Goal: Transaction & Acquisition: Subscribe to service/newsletter

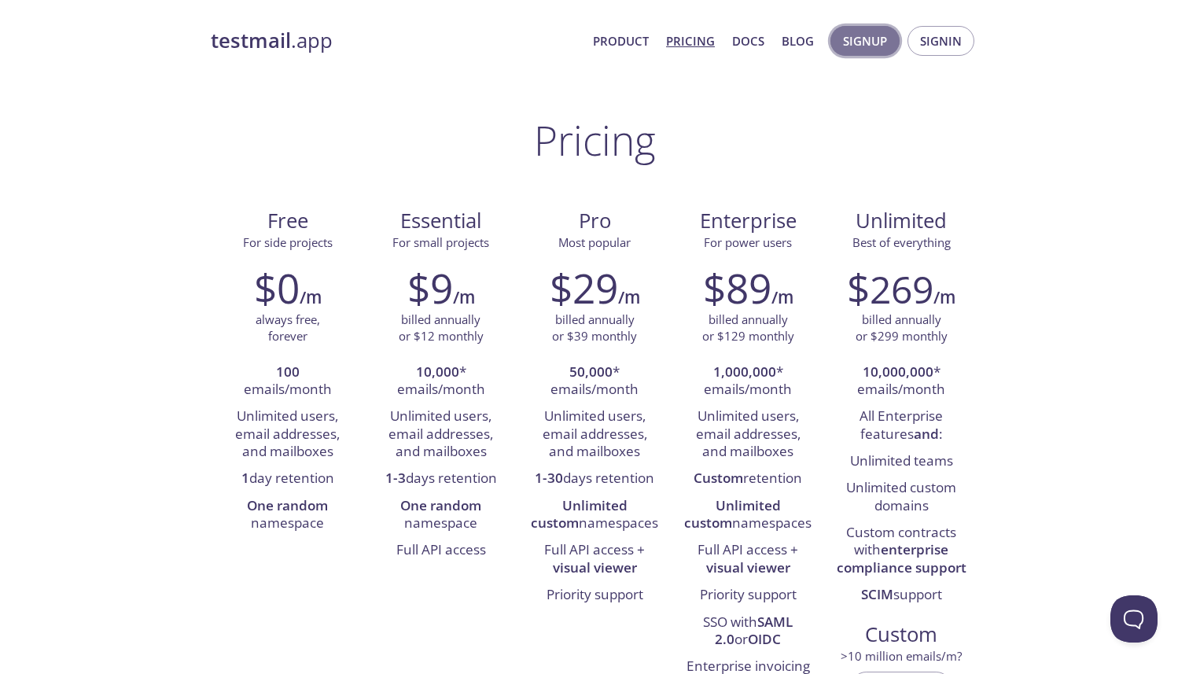
click at [870, 50] on span "Signup" at bounding box center [865, 41] width 44 height 20
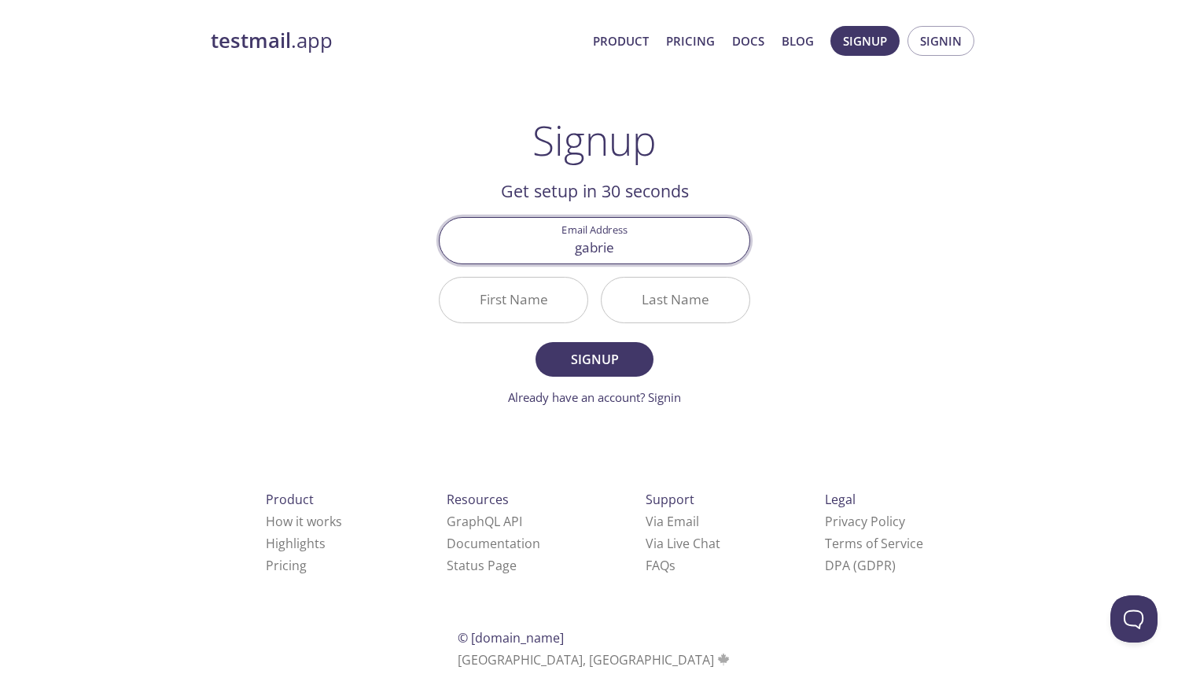
type input "[PERSON_NAME][EMAIL_ADDRESS][PERSON_NAME][DOMAIN_NAME]"
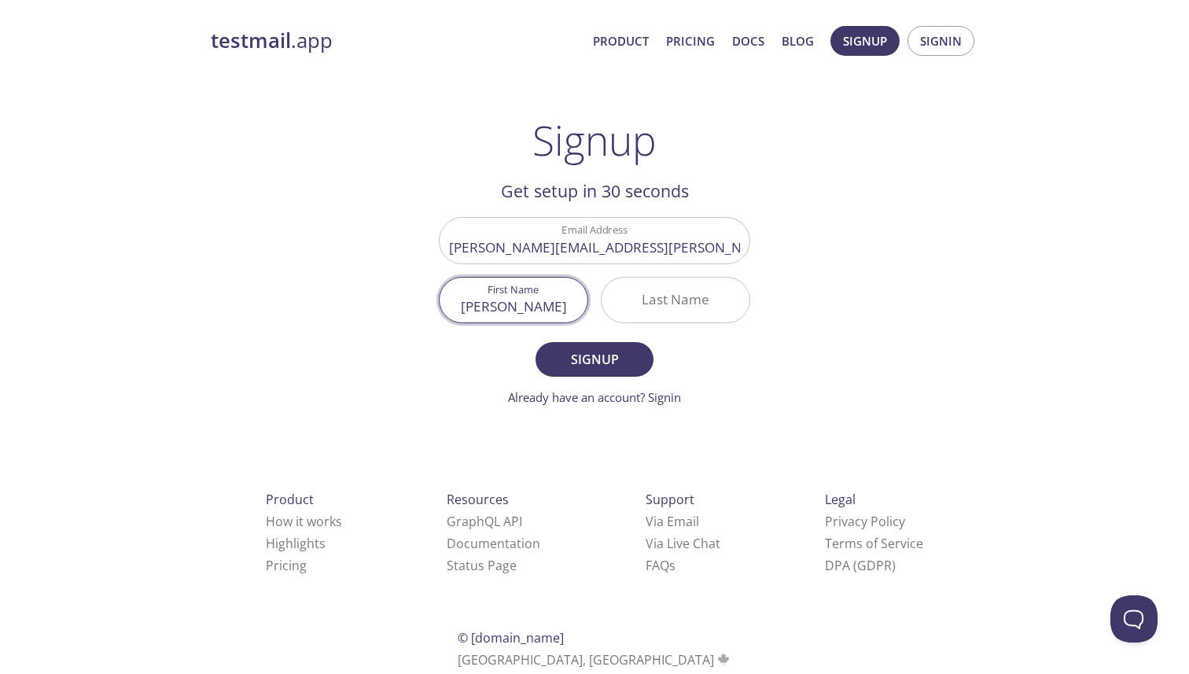
type input "[PERSON_NAME]"
click at [591, 250] on input "[PERSON_NAME][EMAIL_ADDRESS][PERSON_NAME][DOMAIN_NAME]" at bounding box center [595, 240] width 310 height 45
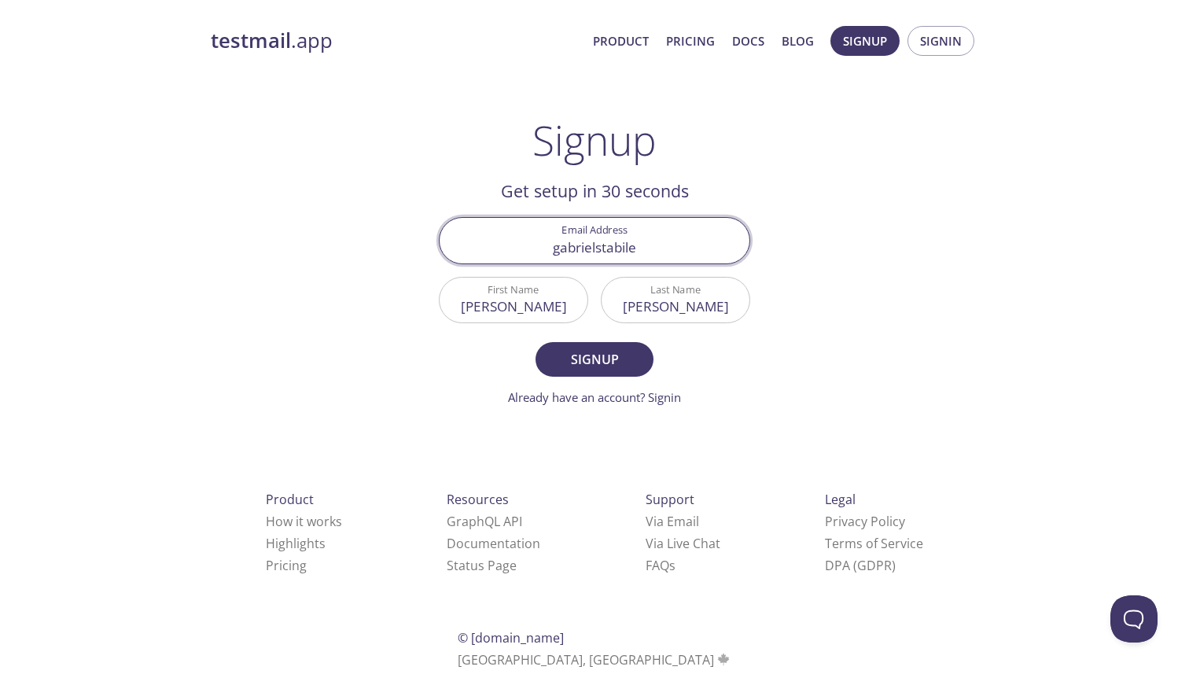
type input "gabrielstabilee"
type input "[PERSON_NAME][EMAIL_ADDRESS][PERSON_NAME][DOMAIN_NAME]"
click at [578, 363] on span "Signup" at bounding box center [594, 359] width 83 height 22
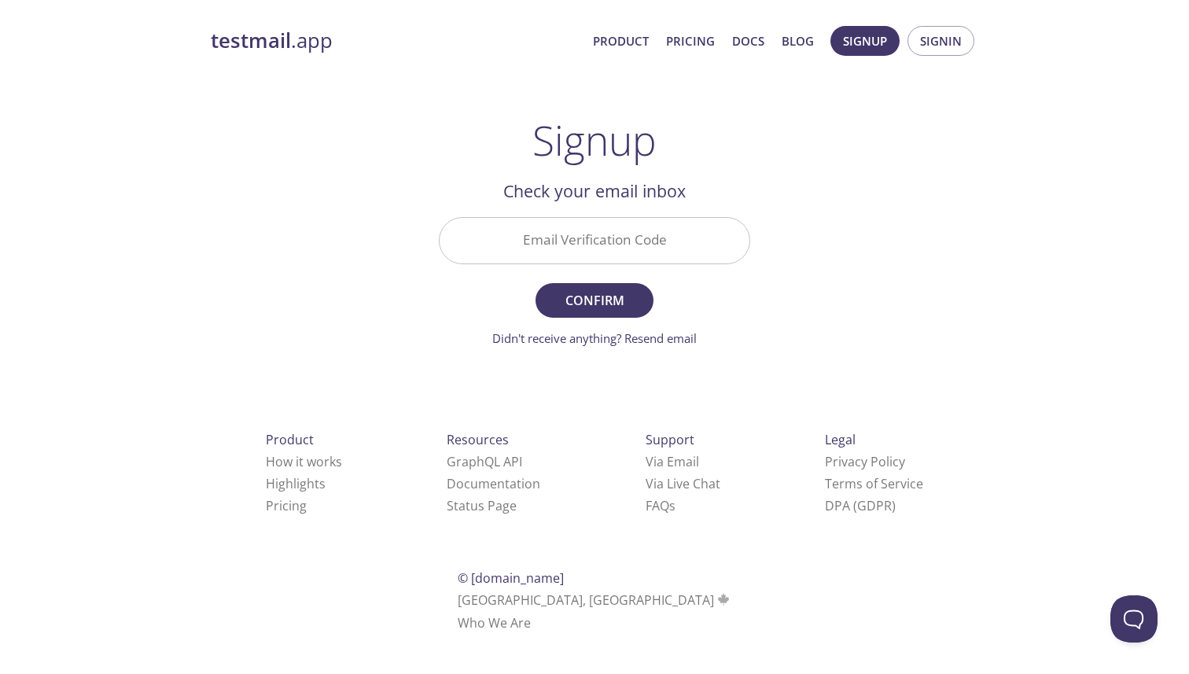
click at [631, 237] on input "Email Verification Code" at bounding box center [595, 240] width 310 height 45
paste input "NRXPT3B"
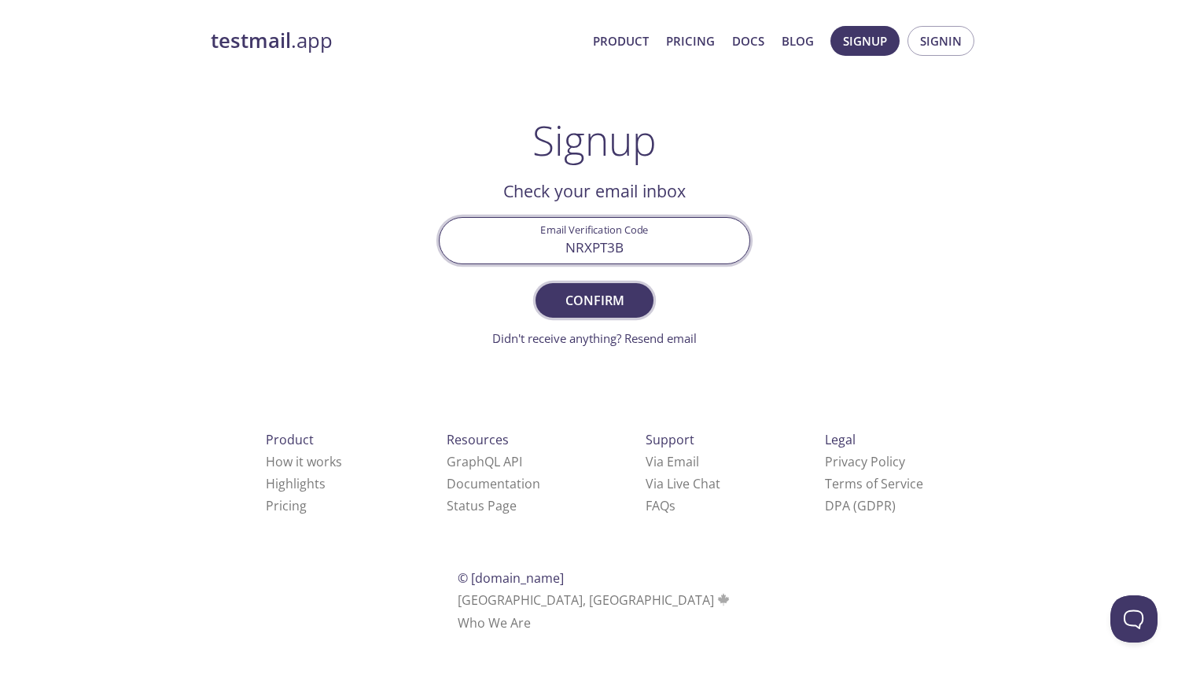
type input "NRXPT3B"
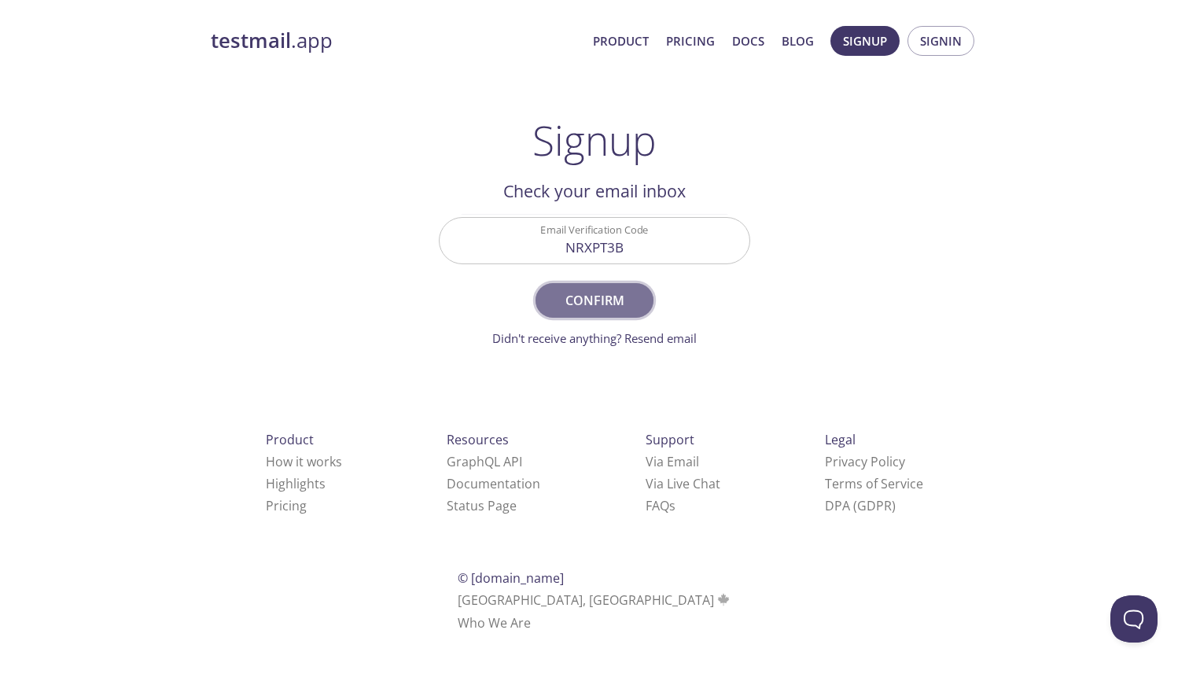
click at [606, 296] on span "Confirm" at bounding box center [594, 300] width 83 height 22
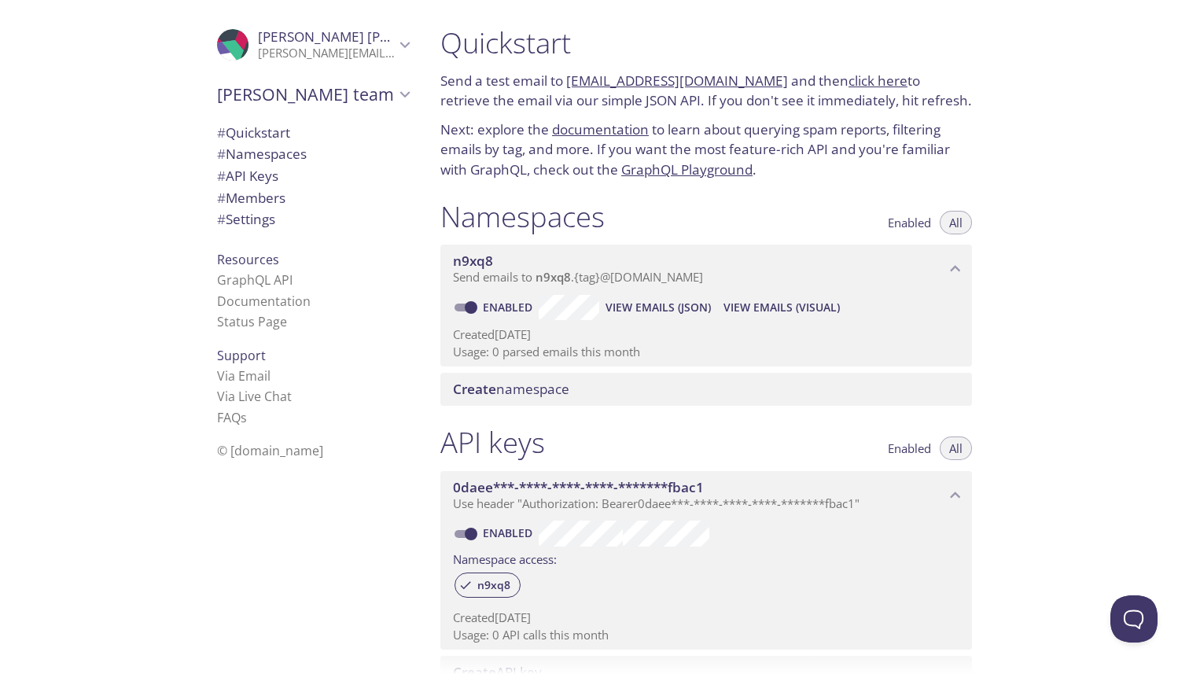
click at [524, 89] on p "Send a test email to [EMAIL_ADDRESS][DOMAIN_NAME] and then click here to retrie…" at bounding box center [706, 91] width 532 height 40
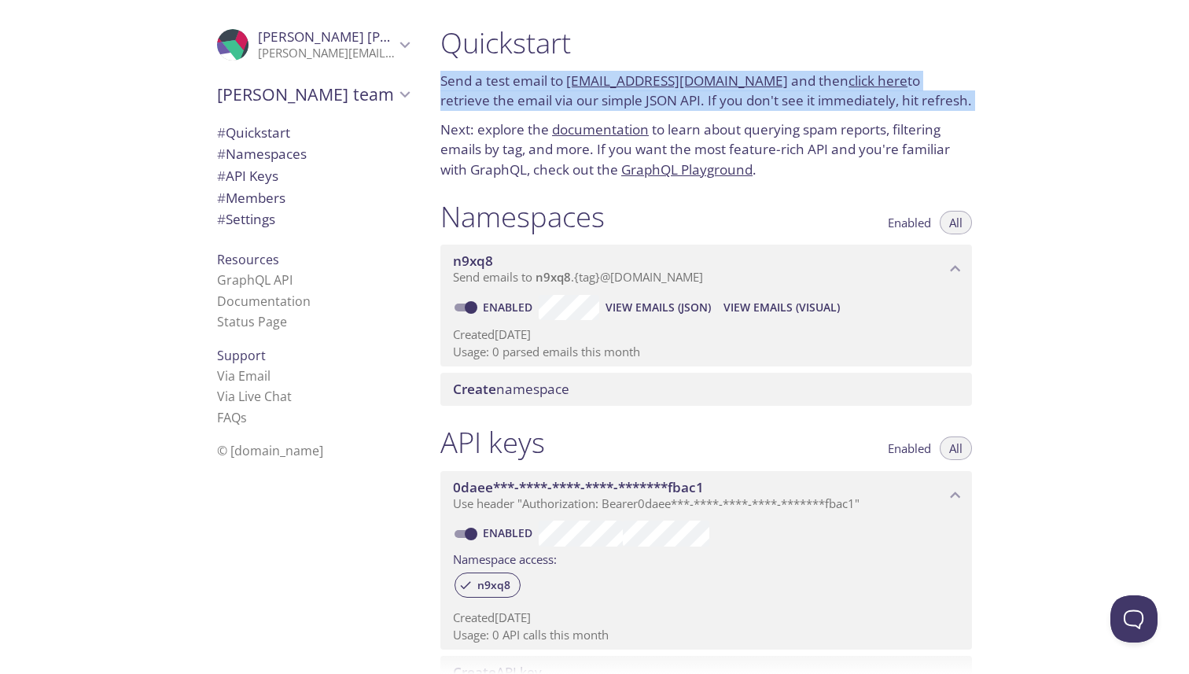
click at [524, 89] on p "Send a test email to [EMAIL_ADDRESS][DOMAIN_NAME] and then click here to retrie…" at bounding box center [706, 91] width 532 height 40
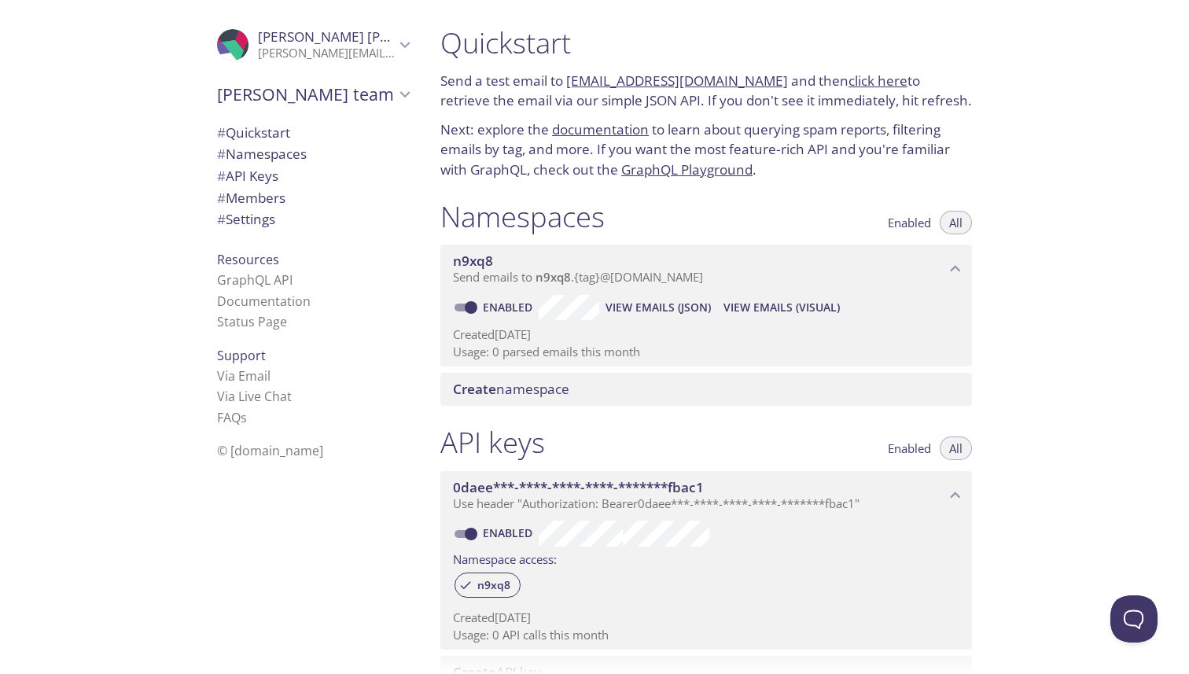
click at [532, 89] on p "Send a test email to [EMAIL_ADDRESS][DOMAIN_NAME] and then click here to retrie…" at bounding box center [706, 91] width 532 height 40
click at [849, 80] on link "click here" at bounding box center [878, 81] width 59 height 18
click at [506, 134] on p "Next: explore the documentation to learn about querying spam reports, filtering…" at bounding box center [706, 150] width 532 height 61
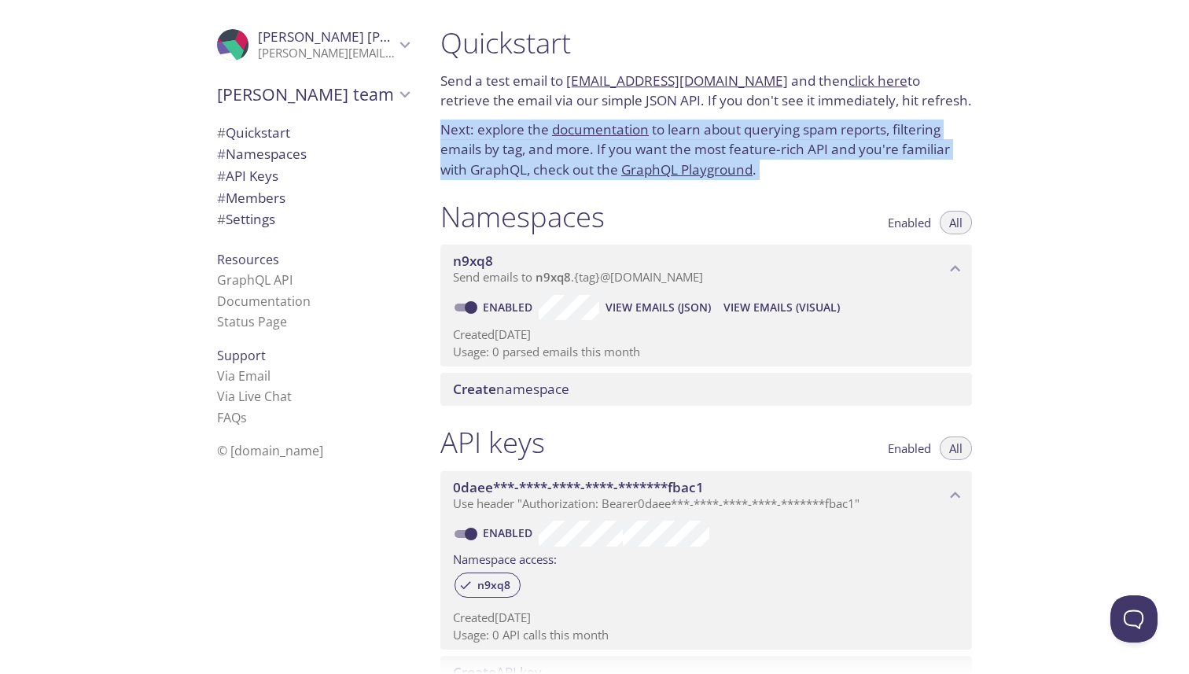
click at [506, 134] on p "Next: explore the documentation to learn about querying spam reports, filtering…" at bounding box center [706, 150] width 532 height 61
click at [515, 137] on p "Next: explore the documentation to learn about querying spam reports, filtering…" at bounding box center [706, 150] width 532 height 61
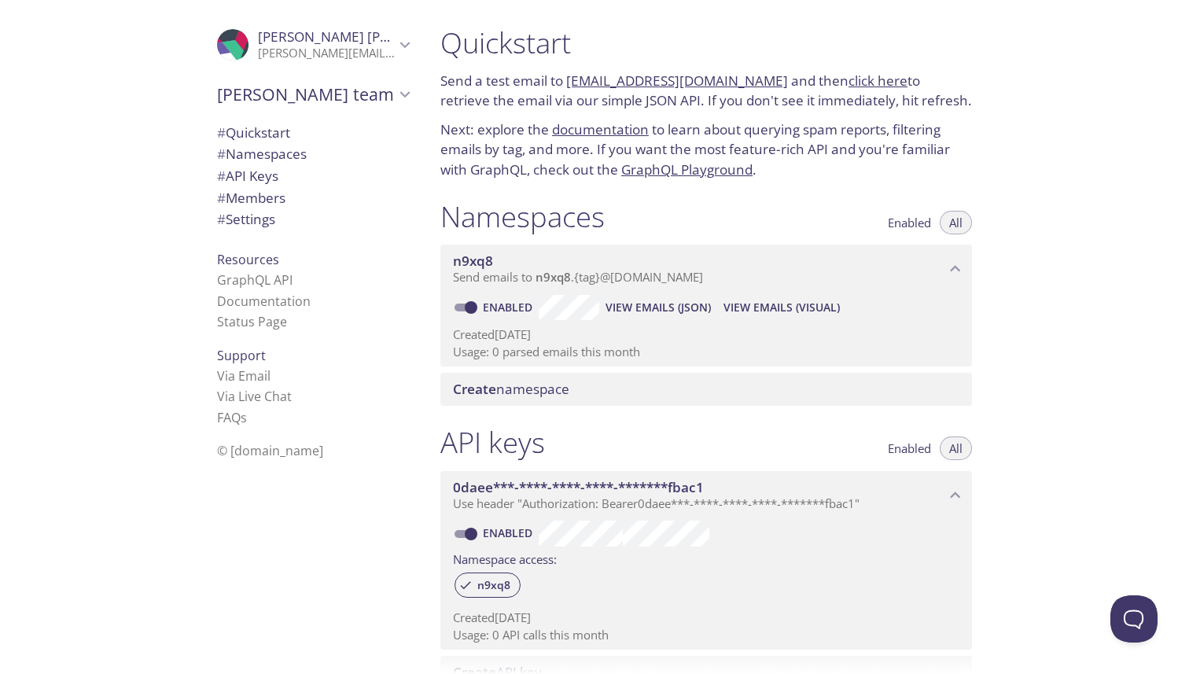
click at [523, 147] on p "Next: explore the documentation to learn about querying spam reports, filtering…" at bounding box center [706, 150] width 532 height 61
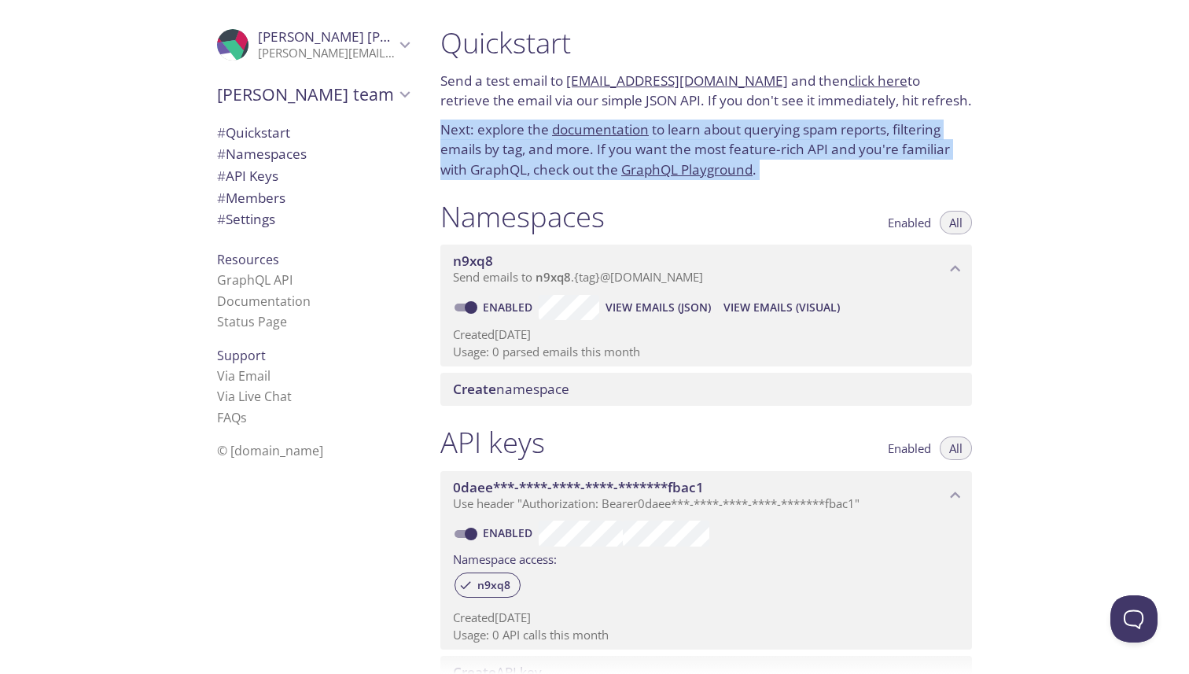
click at [523, 147] on p "Next: explore the documentation to learn about querying spam reports, filtering…" at bounding box center [706, 150] width 532 height 61
click at [539, 158] on p "Next: explore the documentation to learn about querying spam reports, filtering…" at bounding box center [706, 150] width 532 height 61
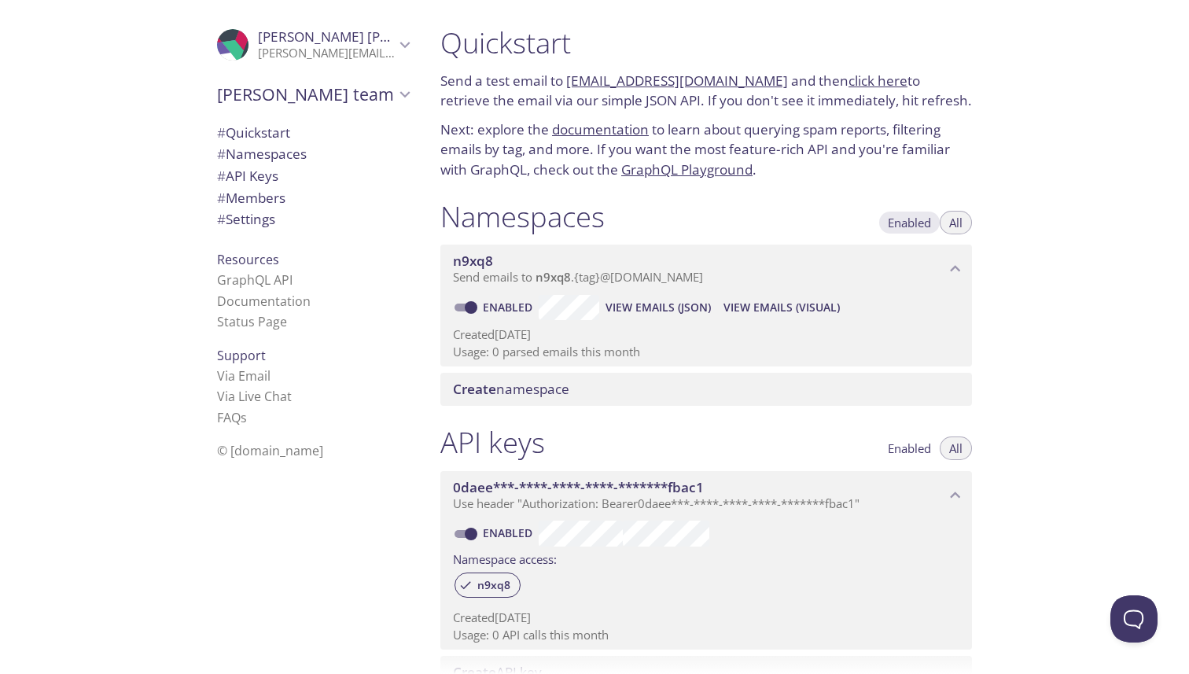
click at [902, 223] on span "Enabled" at bounding box center [909, 223] width 43 height 0
click at [958, 223] on span "All" at bounding box center [955, 223] width 13 height 0
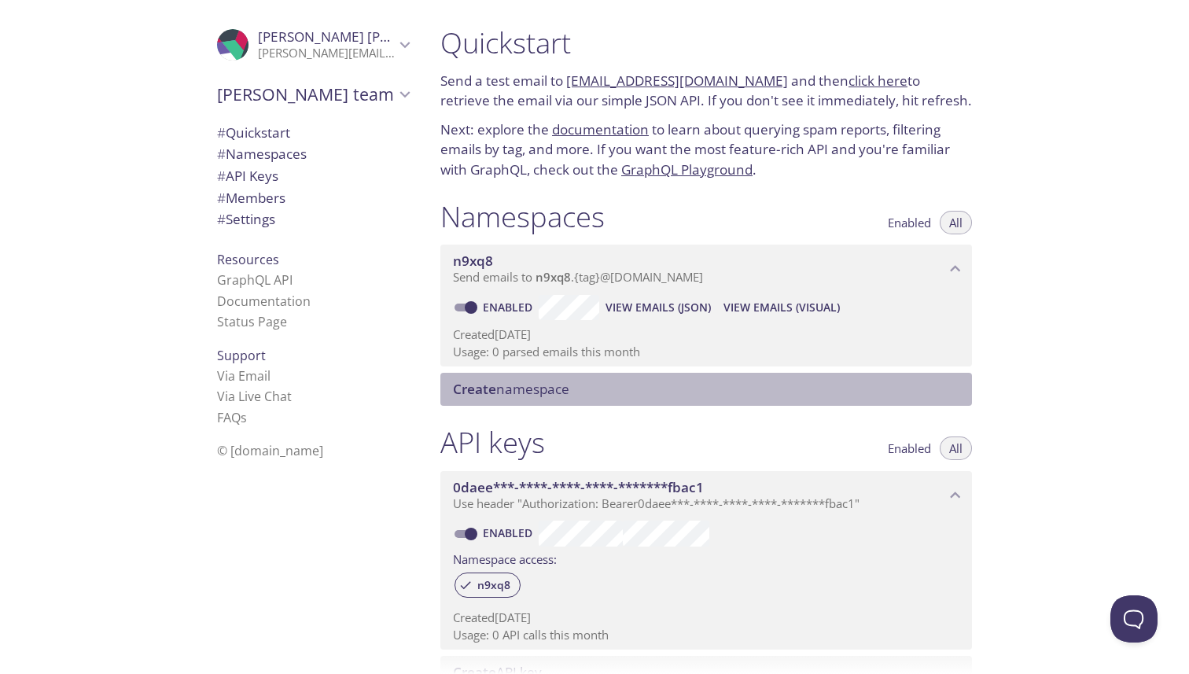
click at [840, 386] on span "Create namespace" at bounding box center [709, 389] width 513 height 17
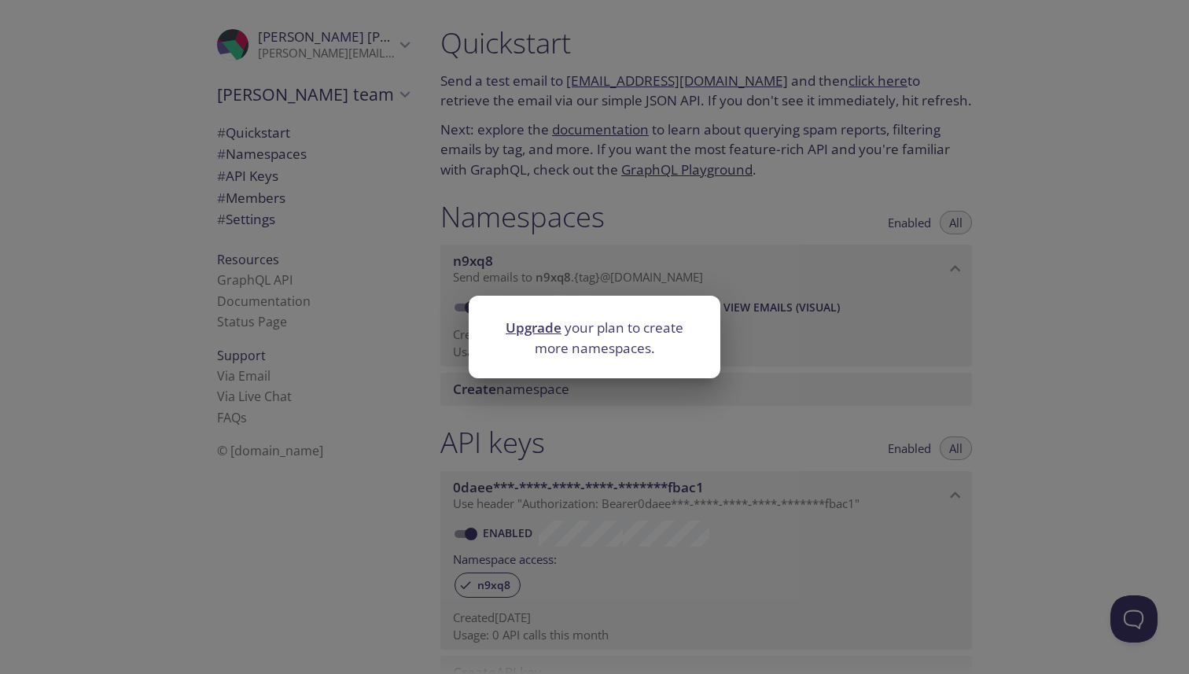
click at [857, 377] on div "Upgrade your plan to create more namespaces." at bounding box center [594, 337] width 1189 height 674
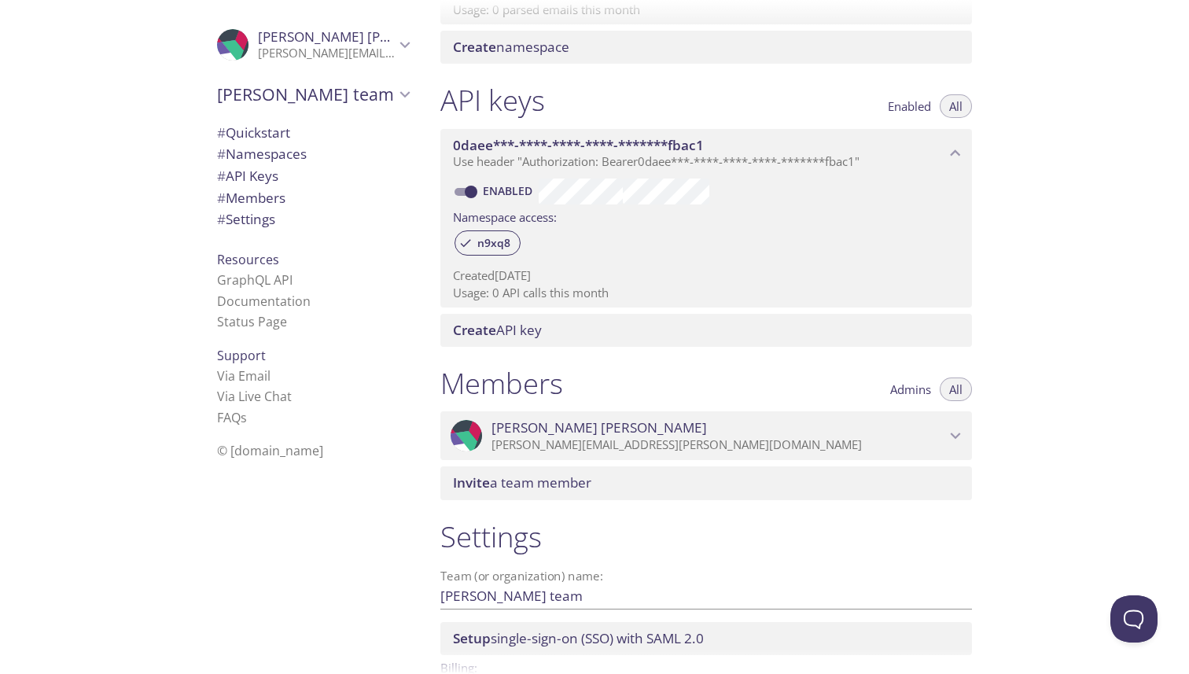
scroll to position [444, 0]
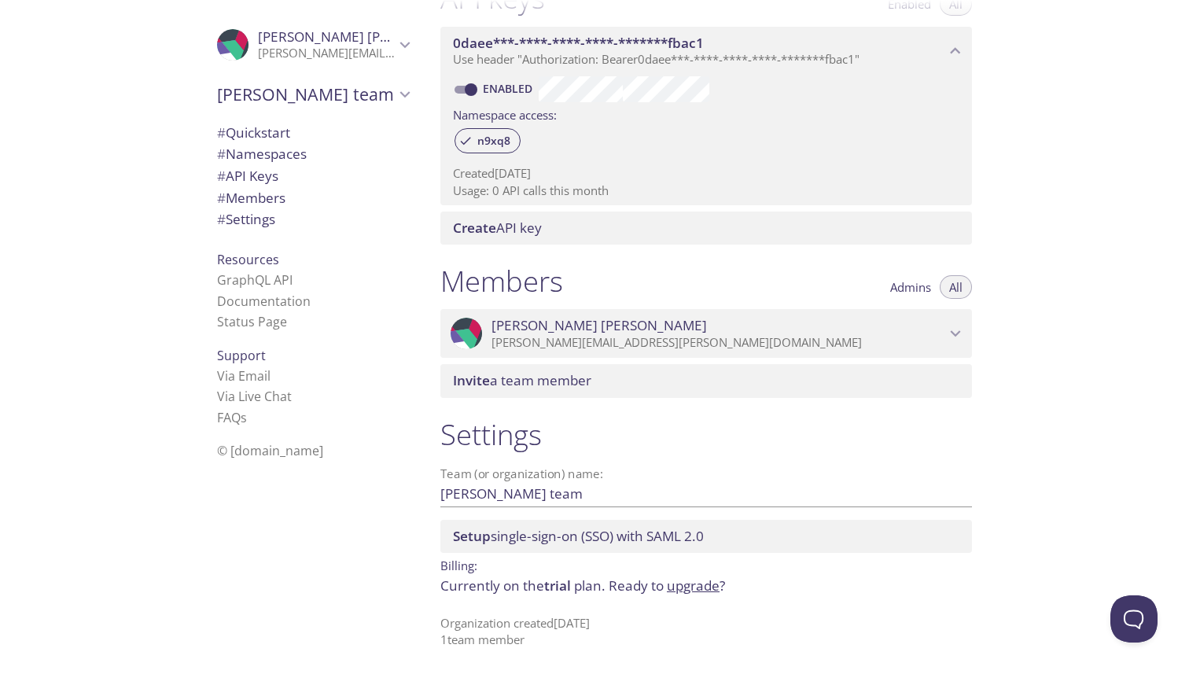
click at [684, 594] on link "upgrade" at bounding box center [693, 585] width 53 height 18
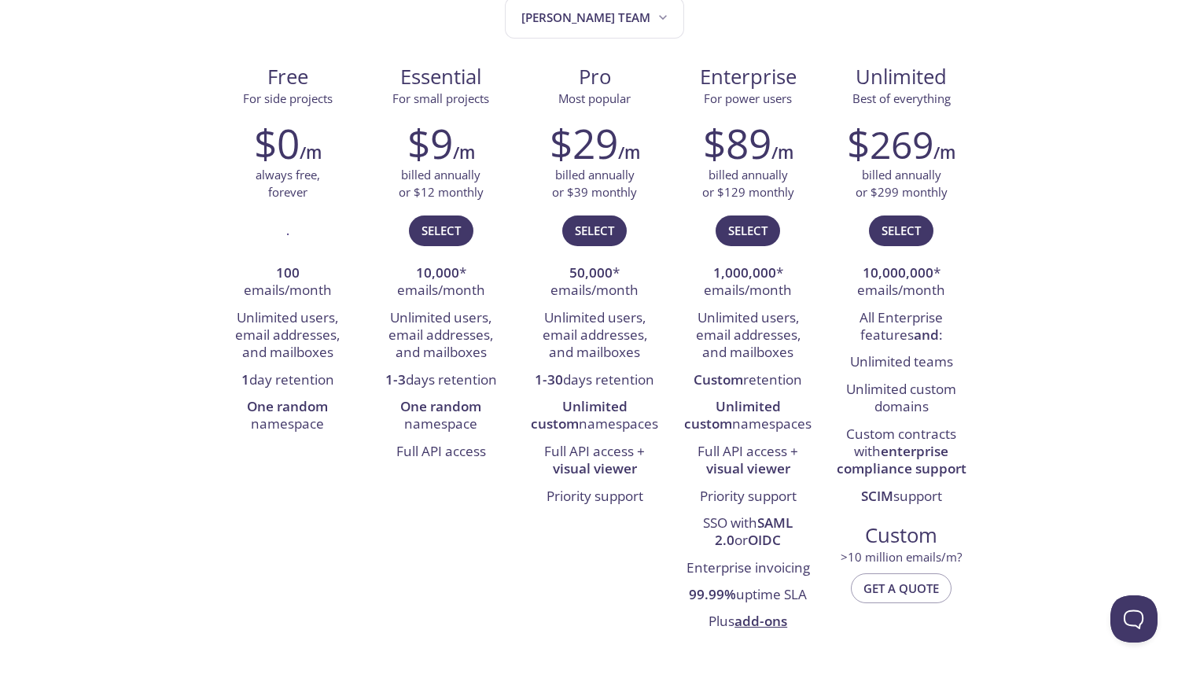
scroll to position [205, 0]
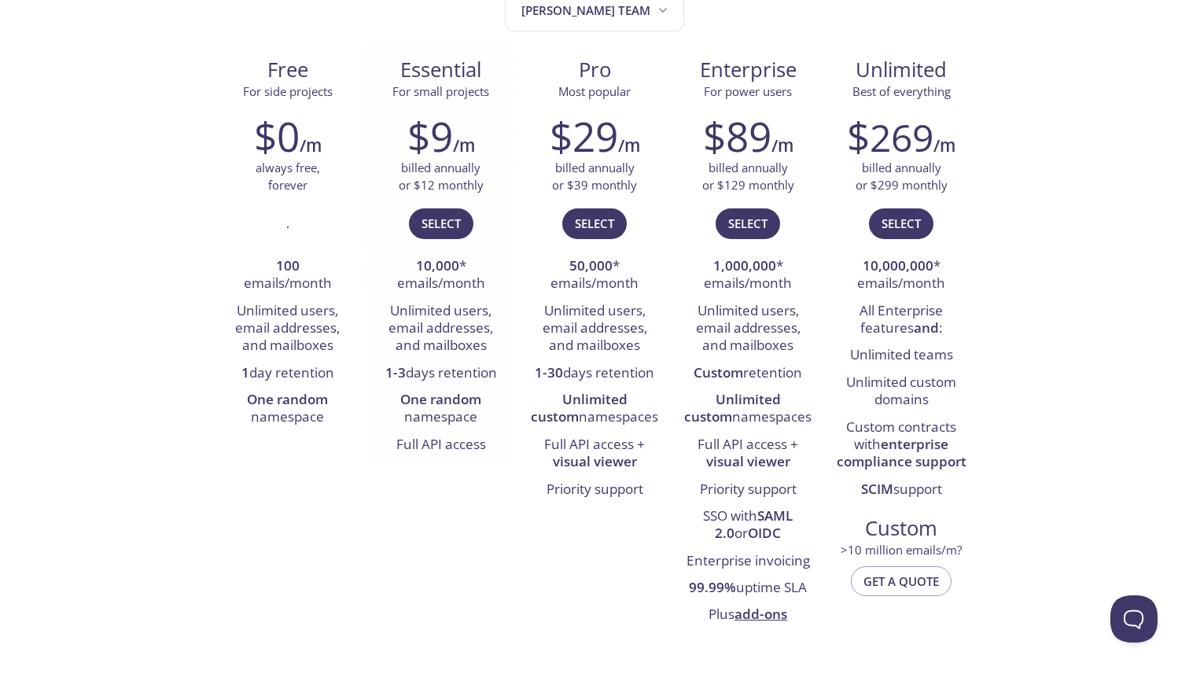
click at [480, 375] on li "1-3 days retention" at bounding box center [441, 373] width 130 height 27
click at [496, 375] on li "1-3 days retention" at bounding box center [441, 373] width 130 height 27
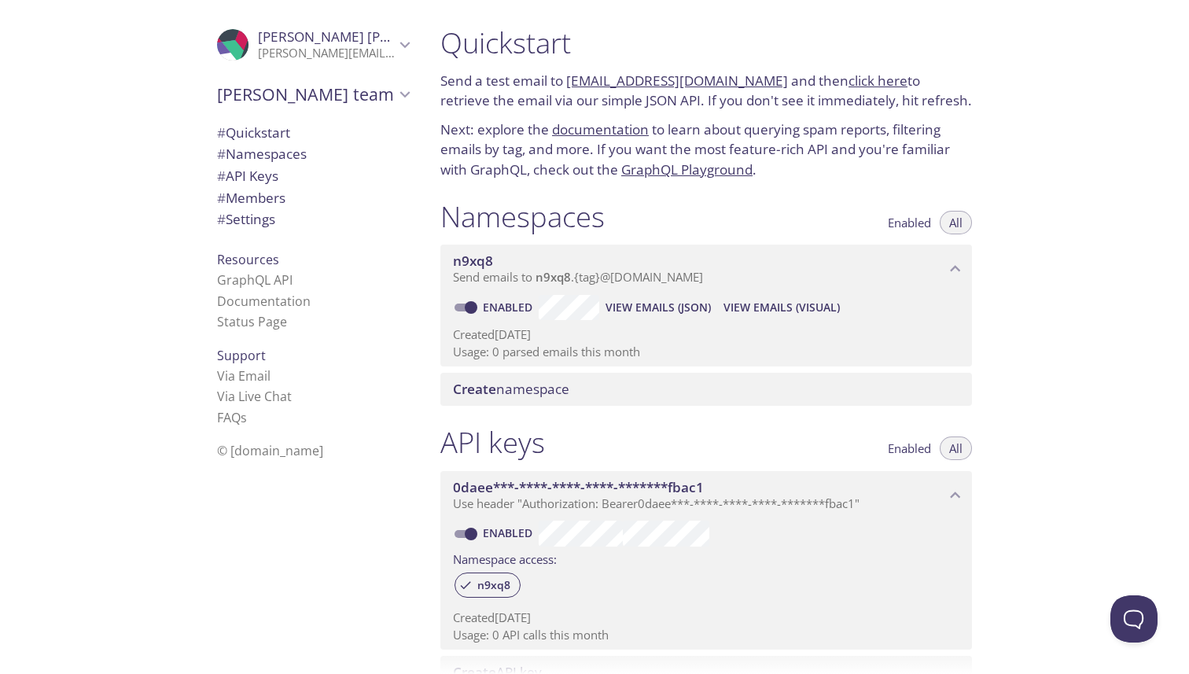
click at [716, 75] on link "[EMAIL_ADDRESS][DOMAIN_NAME]" at bounding box center [677, 81] width 222 height 18
click at [565, 285] on span "n9xq8" at bounding box center [553, 277] width 35 height 16
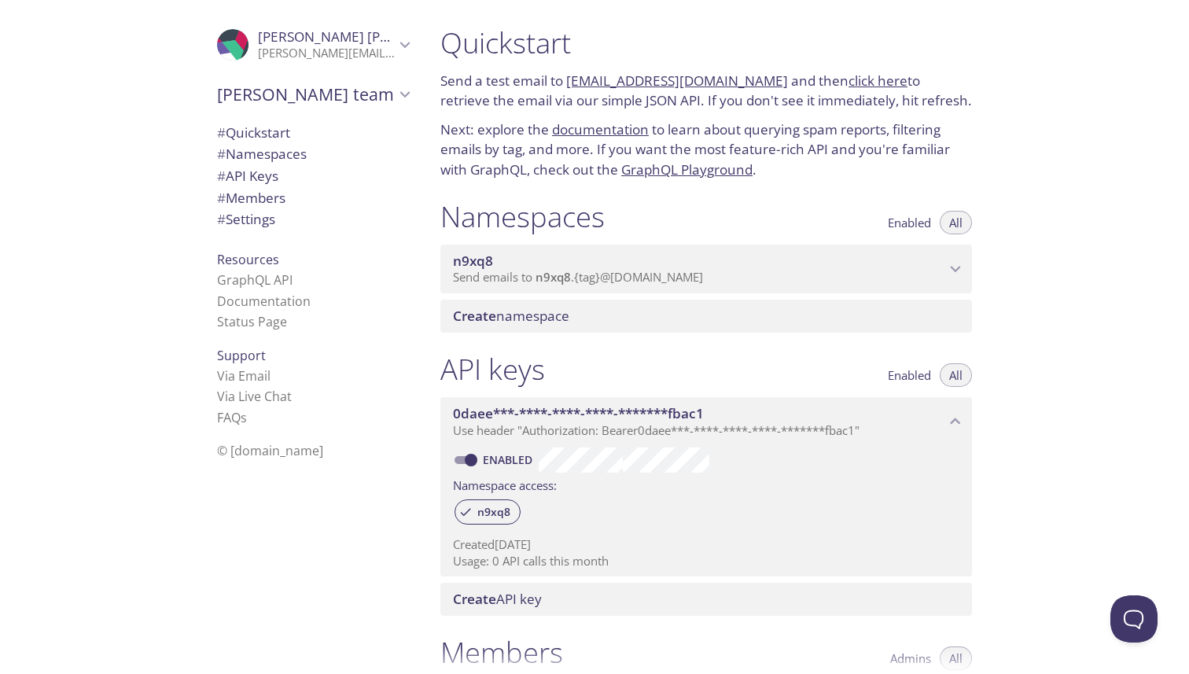
click at [565, 285] on span "n9xq8" at bounding box center [553, 277] width 35 height 16
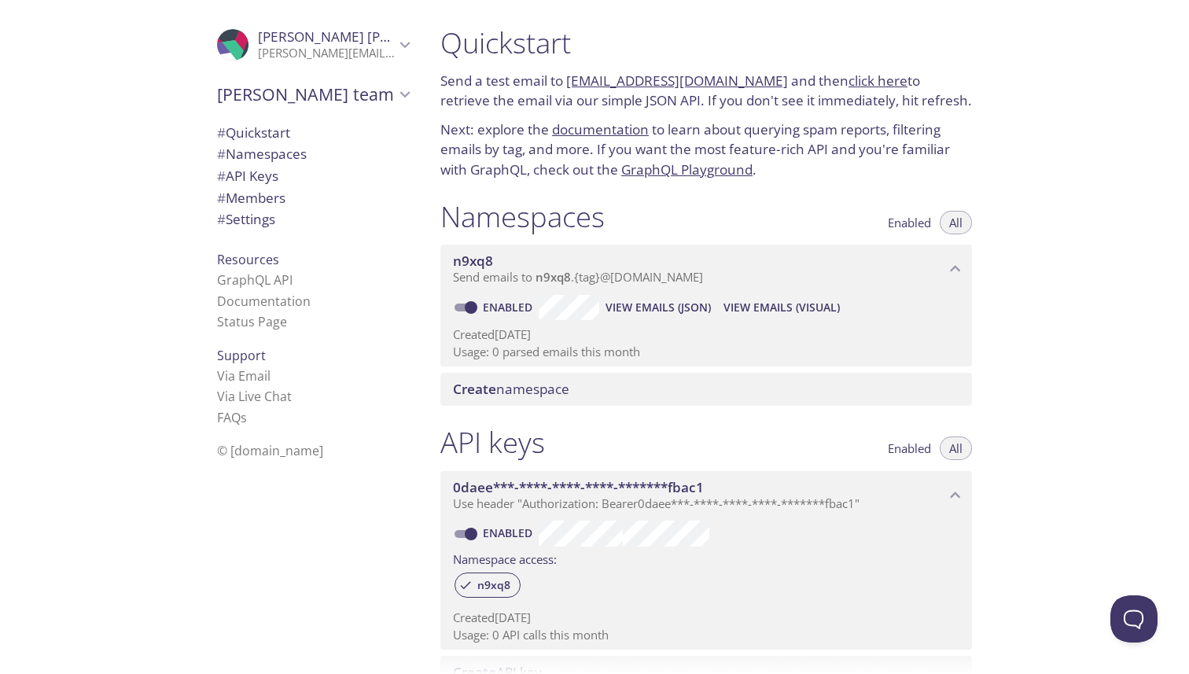
click at [754, 85] on link "[EMAIL_ADDRESS][DOMAIN_NAME]" at bounding box center [677, 81] width 222 height 18
click at [849, 80] on link "click here" at bounding box center [878, 81] width 59 height 18
click at [683, 311] on span "View Emails (JSON)" at bounding box center [658, 307] width 105 height 19
click at [745, 309] on span "View Emails (Visual)" at bounding box center [781, 307] width 116 height 19
click at [604, 136] on link "documentation" at bounding box center [600, 129] width 97 height 18
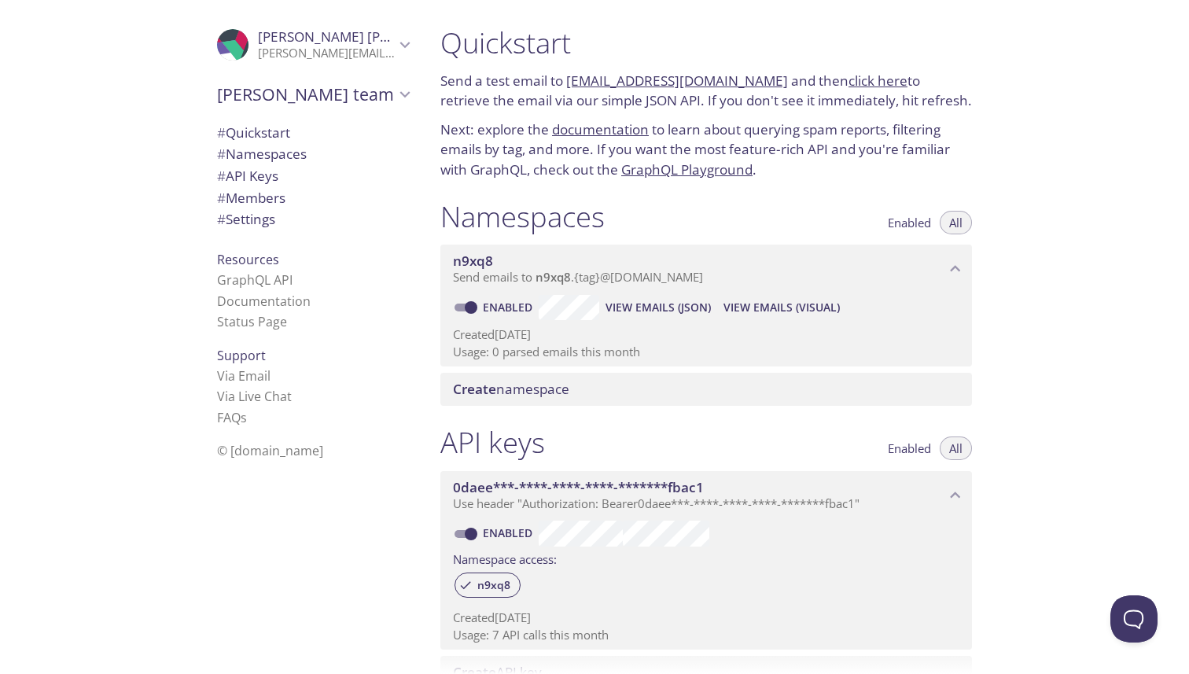
click at [619, 477] on div "0daee***-****-****-****-*******fbac1 Use header "Authorization: Bearer 0daee***…" at bounding box center [706, 495] width 532 height 49
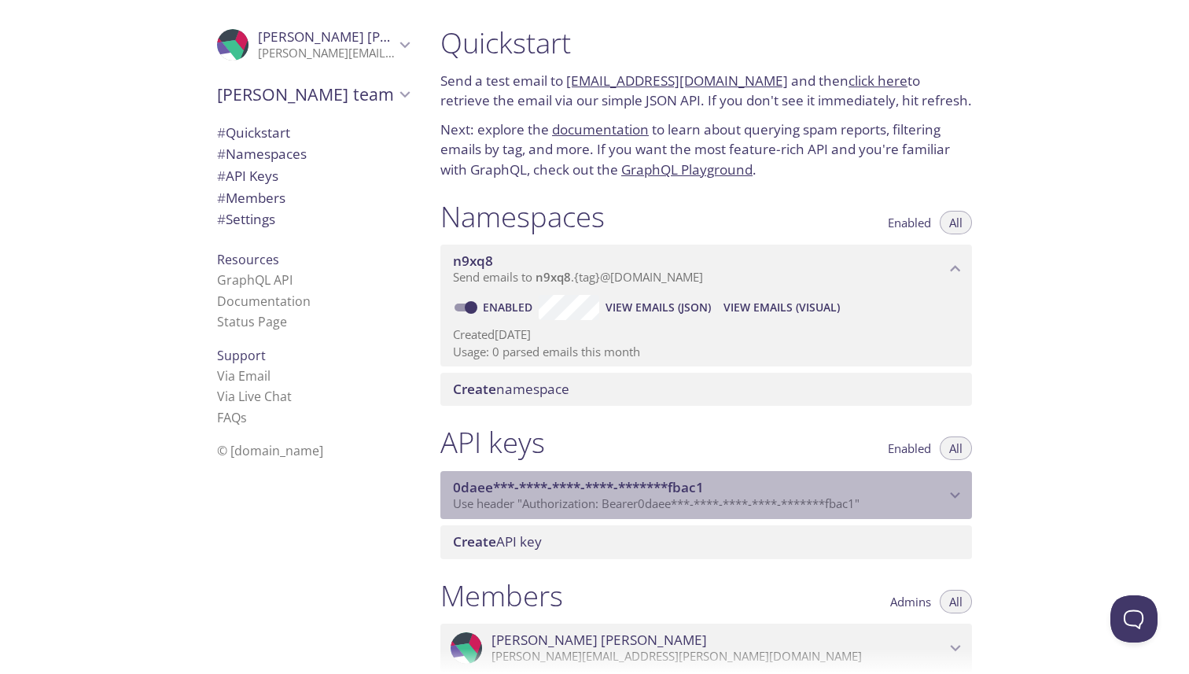
click at [624, 479] on span "0daee***-****-****-****-*******fbac1" at bounding box center [578, 487] width 251 height 18
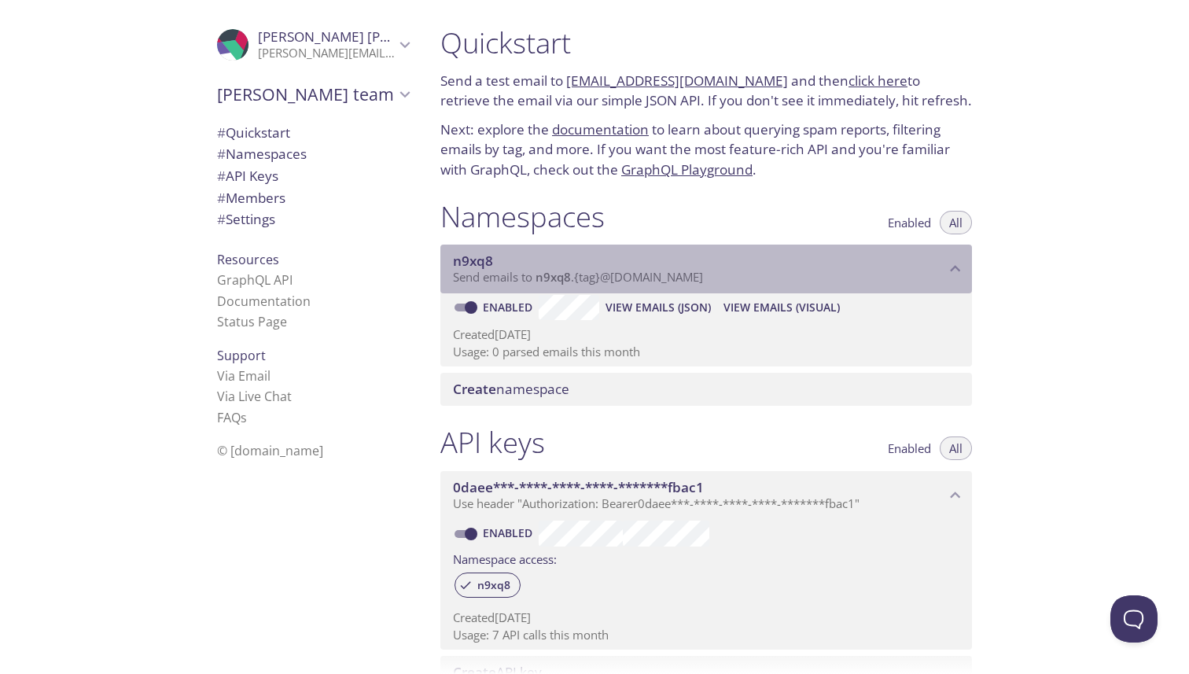
drag, startPoint x: 496, startPoint y: 262, endPoint x: 455, endPoint y: 262, distance: 40.9
click at [455, 262] on span "n9xq8" at bounding box center [699, 260] width 492 height 17
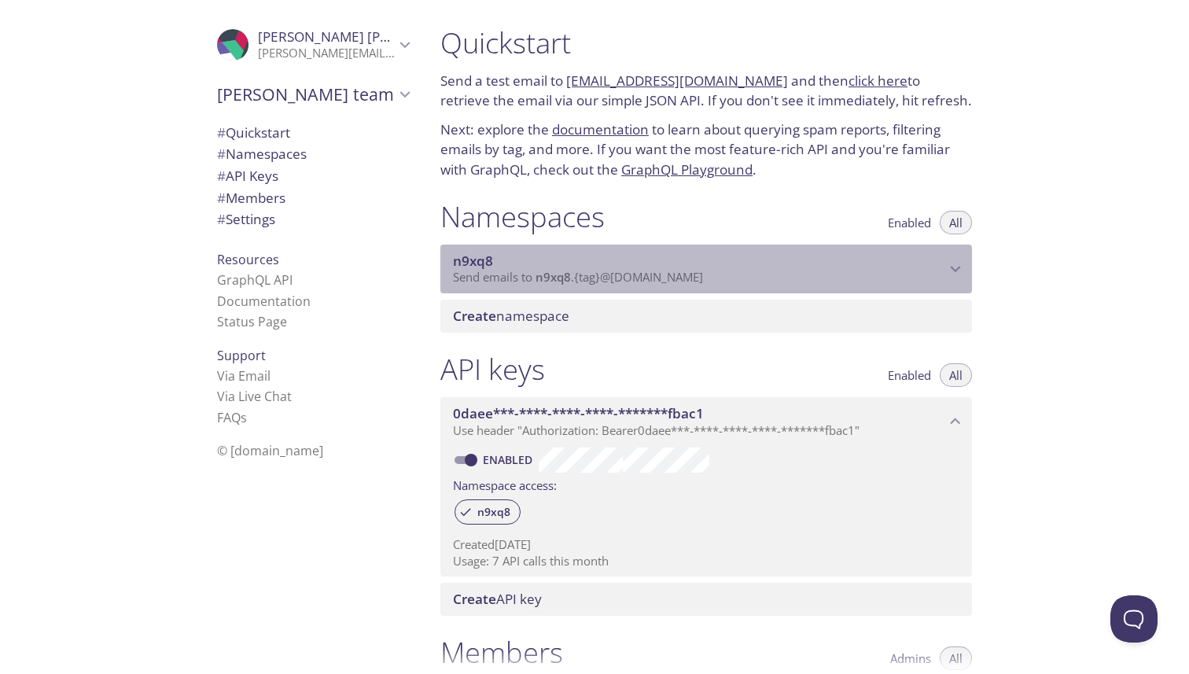
click at [479, 265] on span "n9xq8" at bounding box center [473, 261] width 40 height 18
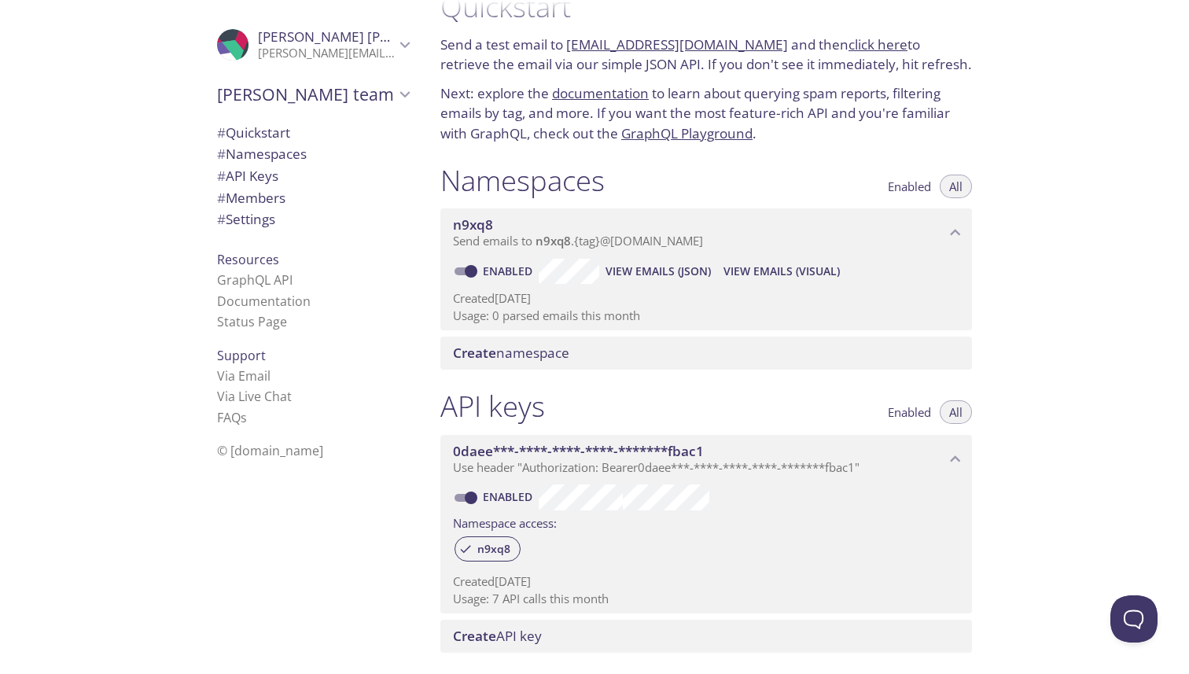
scroll to position [43, 0]
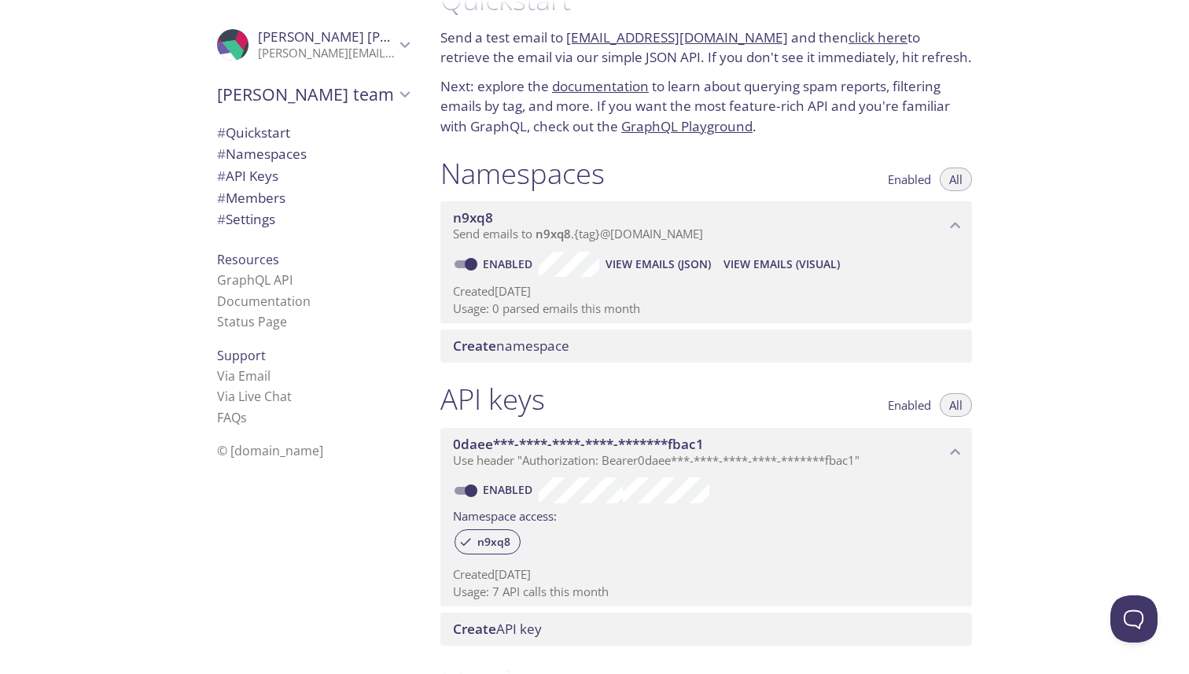
click at [763, 259] on span "View Emails (Visual)" at bounding box center [781, 264] width 116 height 19
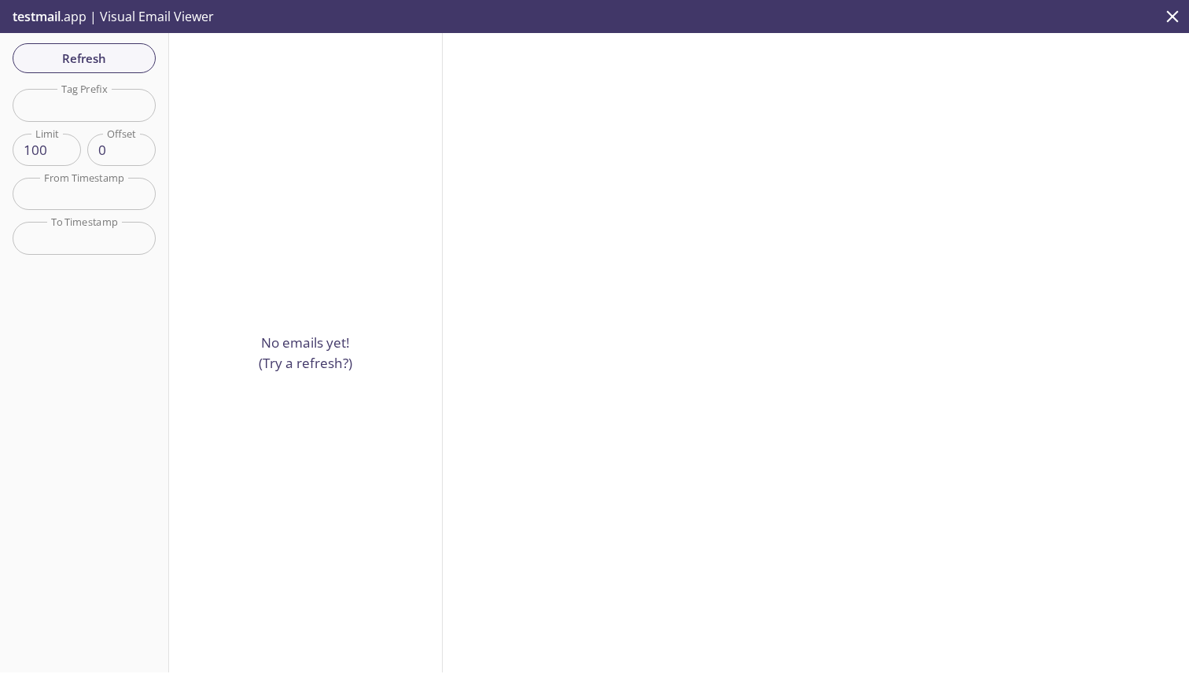
click at [682, 260] on div at bounding box center [816, 352] width 746 height 639
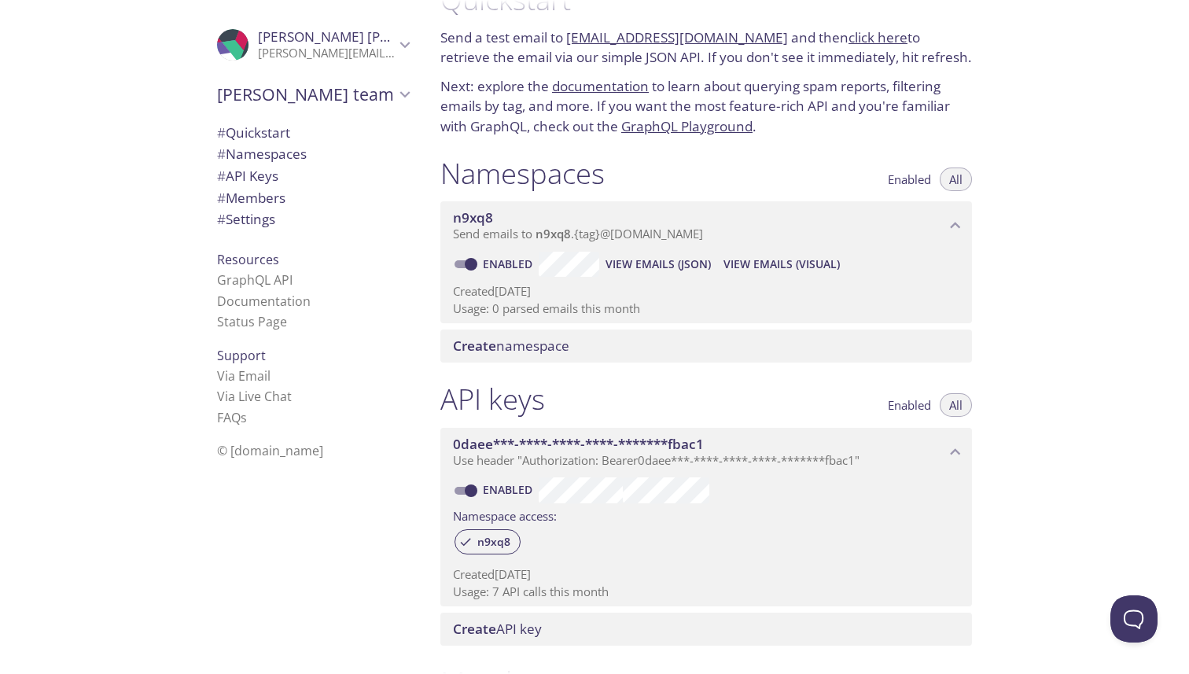
click at [739, 255] on span "View Emails (Visual)" at bounding box center [781, 264] width 116 height 19
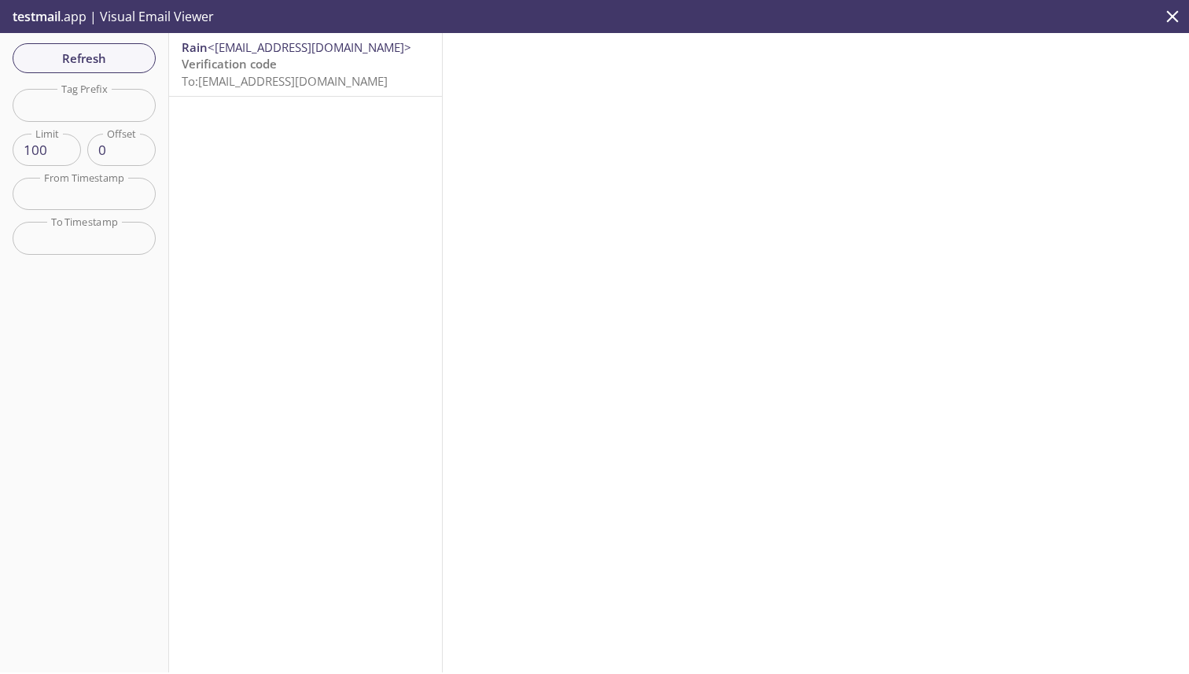
click at [278, 77] on span "To: n9xq8.test@inbox.testmail.app" at bounding box center [285, 81] width 206 height 16
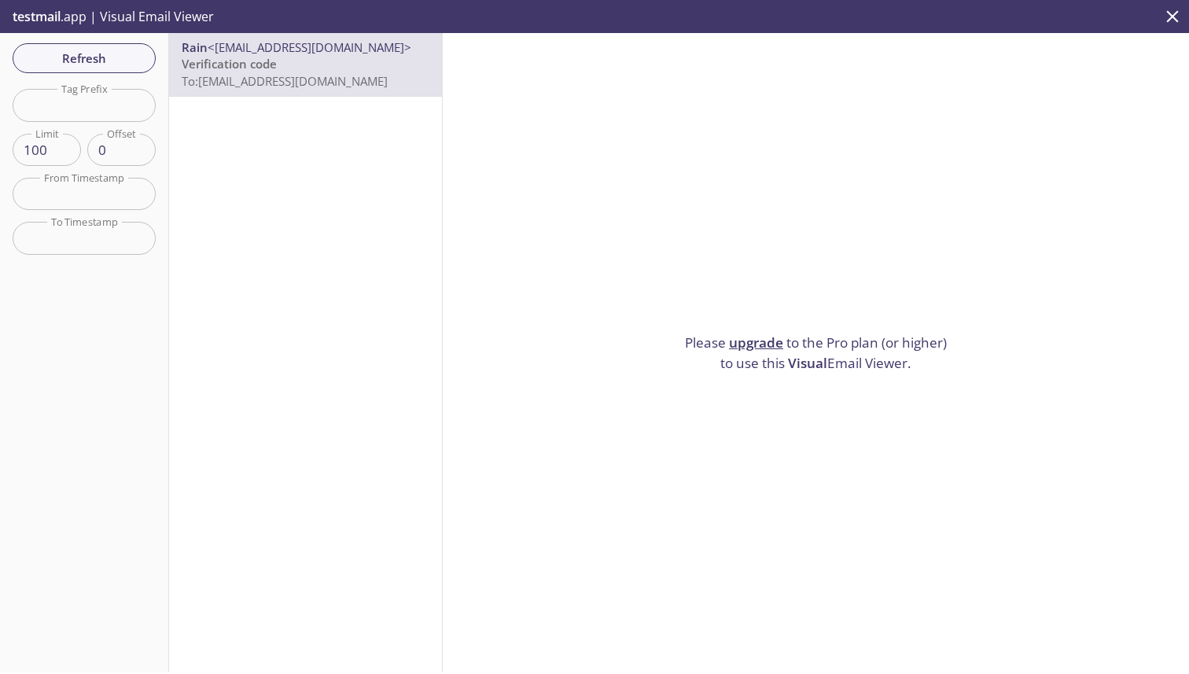
click at [344, 228] on div "Rain <verify@rain.us> Verification code To: n9xq8.test@inbox.testmail.app" at bounding box center [306, 352] width 274 height 639
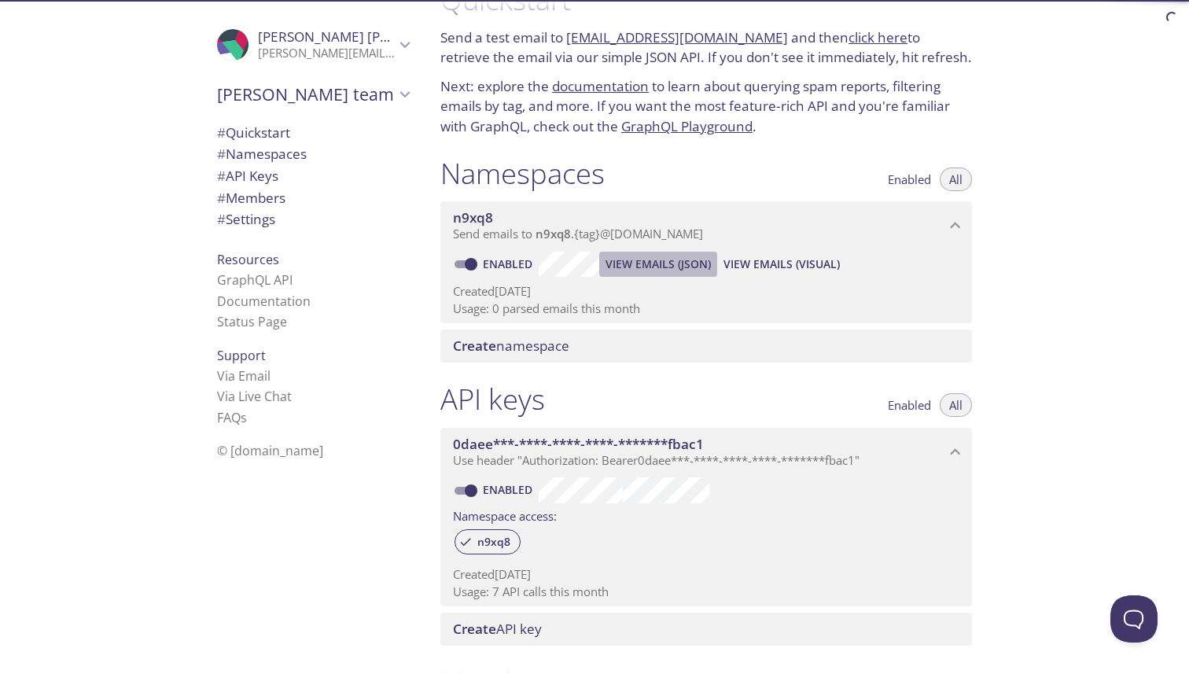
click at [619, 256] on span "View Emails (JSON)" at bounding box center [658, 264] width 105 height 19
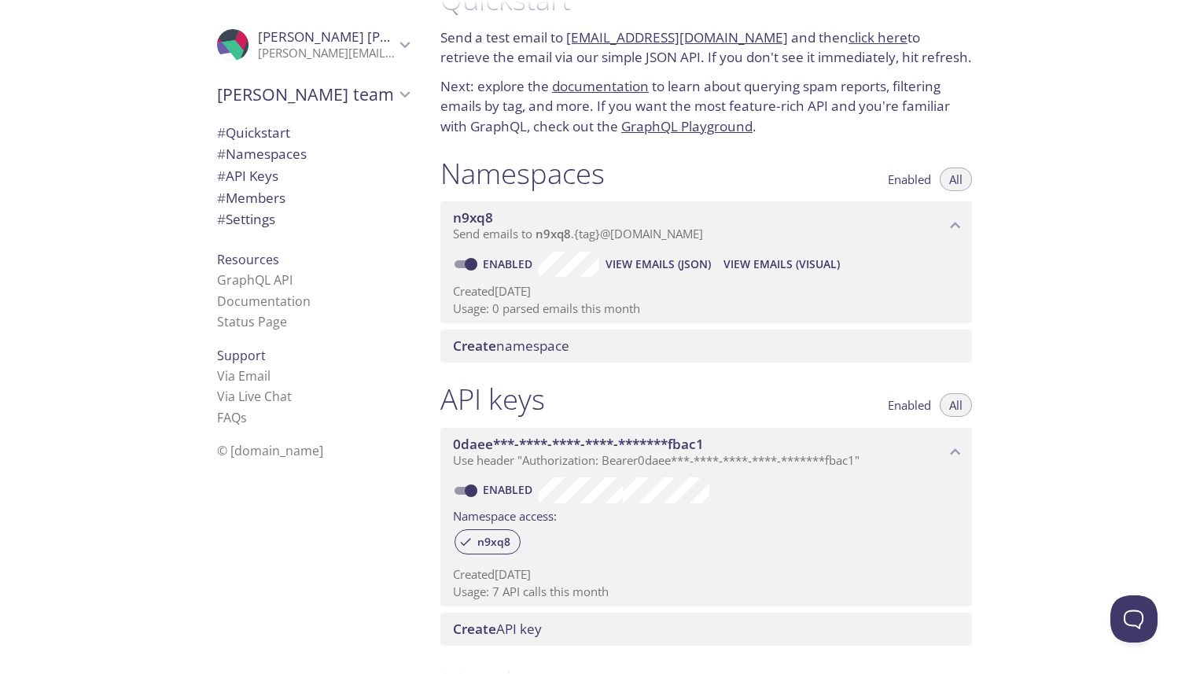
click at [631, 259] on span "View Emails (JSON)" at bounding box center [658, 264] width 105 height 19
click at [757, 263] on span "View Emails (Visual)" at bounding box center [781, 264] width 116 height 19
